Goal: Contribute content: Add original content to the website for others to see

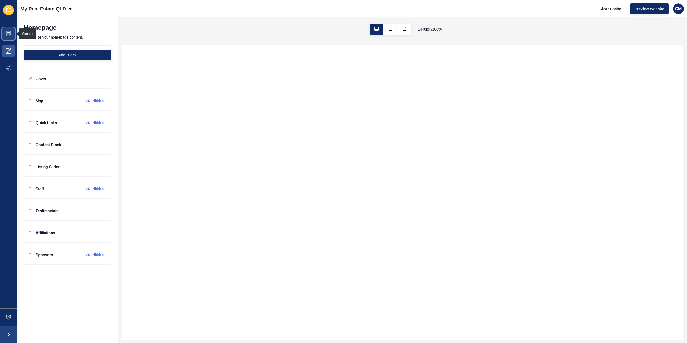
click at [8, 37] on span at bounding box center [8, 33] width 17 height 17
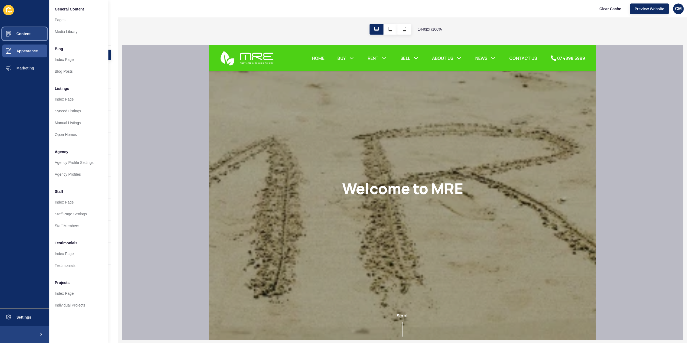
click at [31, 28] on button "Content" at bounding box center [24, 33] width 49 height 17
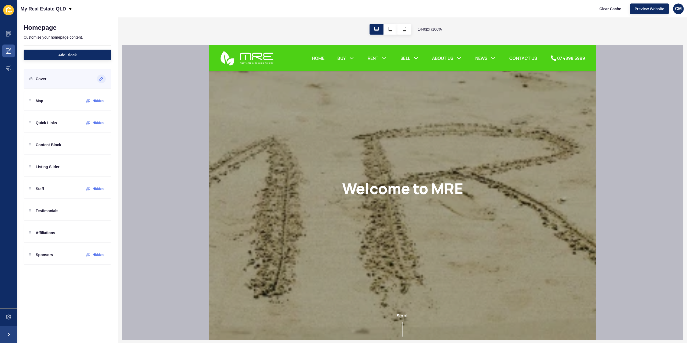
click at [101, 79] on icon at bounding box center [101, 79] width 5 height 4
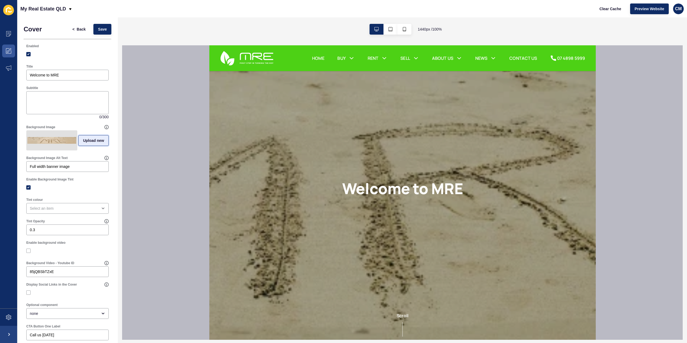
click at [99, 145] on button "Upload new" at bounding box center [93, 140] width 30 height 11
click at [64, 144] on span at bounding box center [67, 141] width 81 height 21
click at [27, 131] on input "Drag or click to upload" at bounding box center [27, 131] width 0 height 0
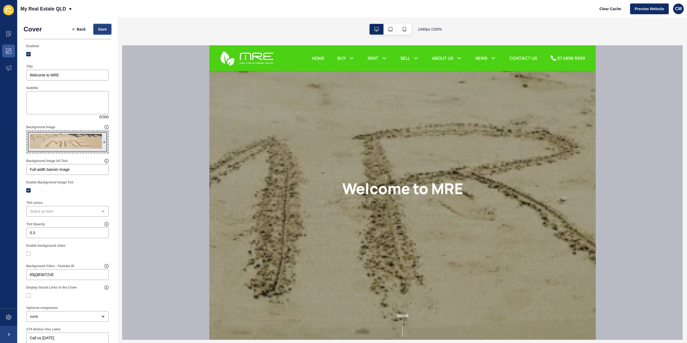
click at [96, 24] on button "Save" at bounding box center [102, 29] width 18 height 11
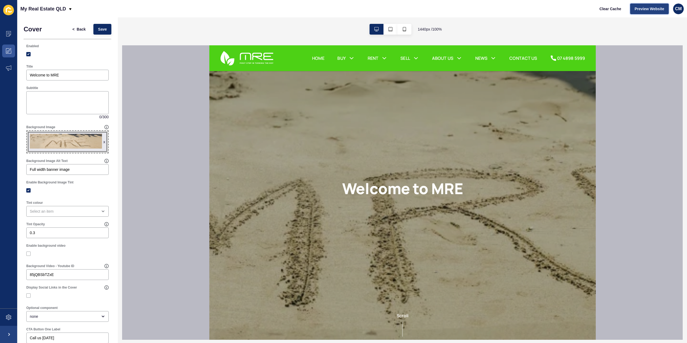
click at [643, 9] on span "Preview Website" at bounding box center [650, 8] width 30 height 5
click at [52, 139] on span "x" at bounding box center [67, 142] width 81 height 22
click at [27, 131] on input "x Drag or click to upload" at bounding box center [27, 131] width 0 height 0
type input "C:\fakepath\EDIT2 MREHeadshotsandTeamshots_Photos_0042_IMG_2391-Edit.jpg"
click at [100, 32] on button "Save" at bounding box center [102, 29] width 18 height 11
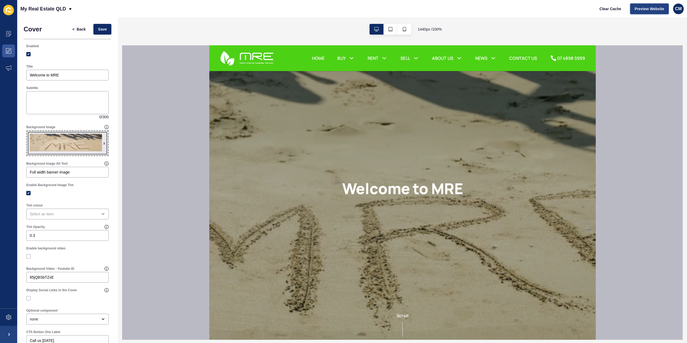
click at [644, 7] on span "Preview Website" at bounding box center [650, 8] width 30 height 5
click at [84, 33] on button "< Back" at bounding box center [79, 29] width 23 height 11
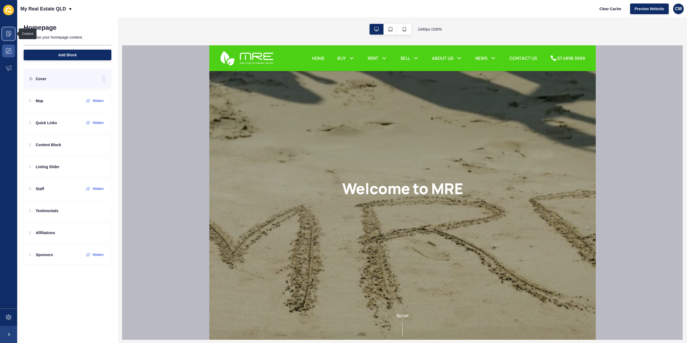
click at [7, 31] on span at bounding box center [8, 33] width 17 height 17
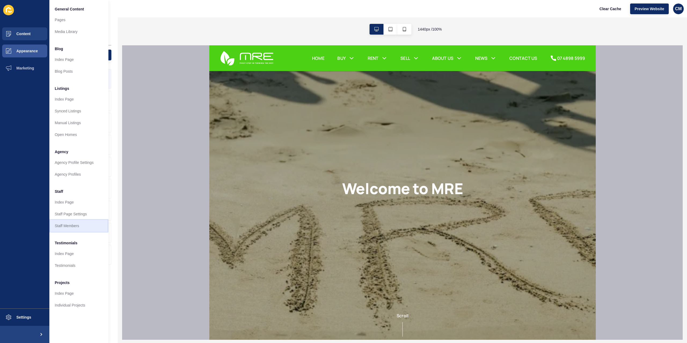
click at [82, 227] on link "Staff Members" at bounding box center [78, 226] width 59 height 12
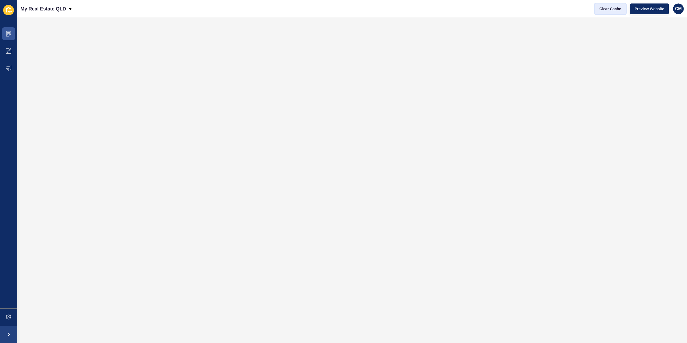
click at [610, 8] on span "Clear Cache" at bounding box center [611, 8] width 22 height 5
